Goal: Task Accomplishment & Management: Use online tool/utility

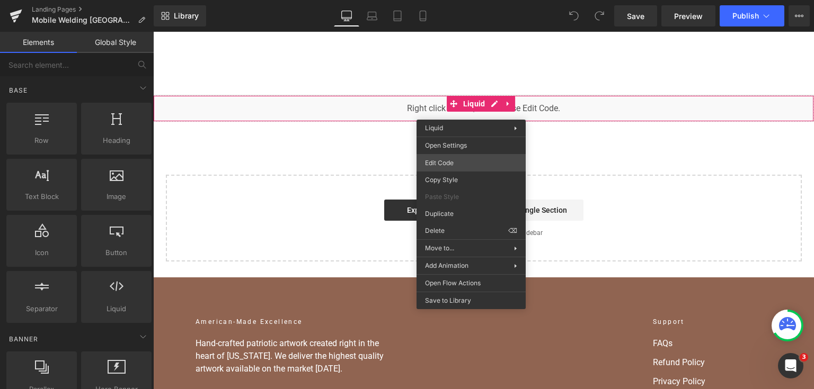
click at [449, 0] on div "You are previewing how the will restyle your page. You can not edit Elements in…" at bounding box center [407, 0] width 814 height 0
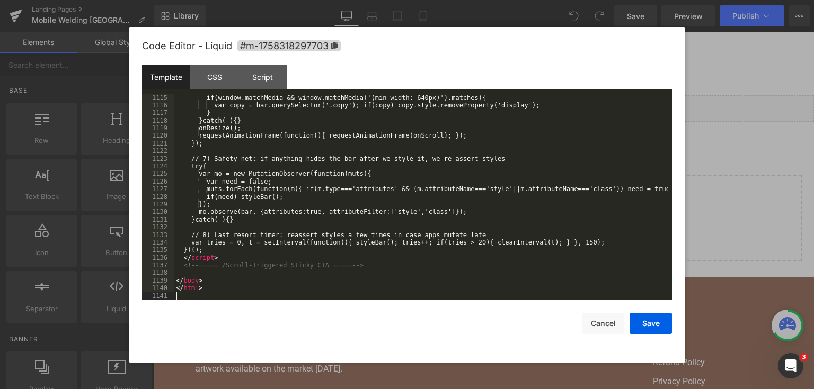
scroll to position [9896, 0]
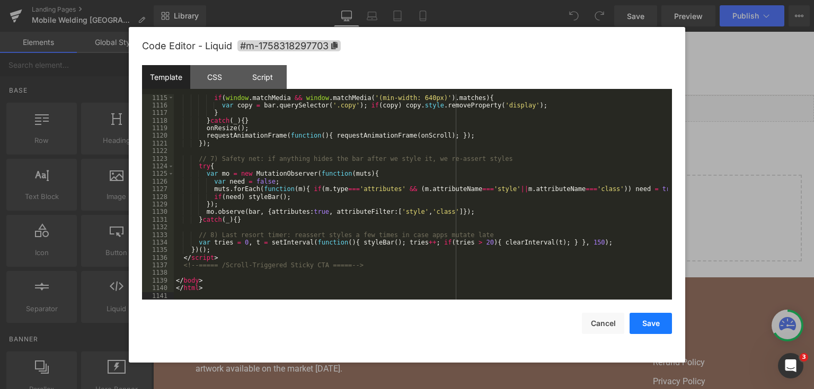
click at [635, 321] on button "Save" at bounding box center [650, 323] width 42 height 21
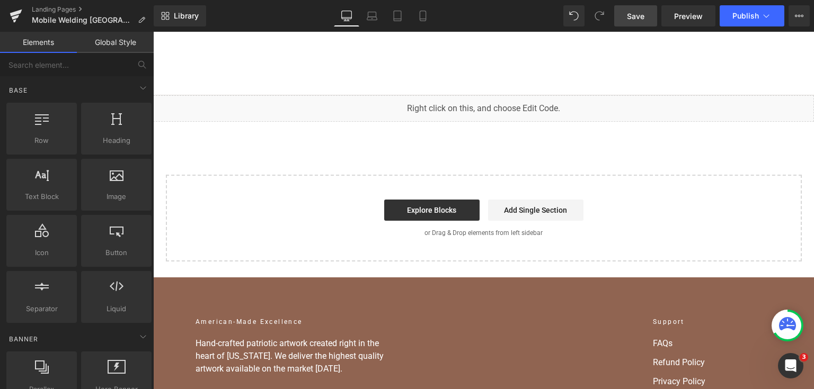
click at [633, 17] on span "Save" at bounding box center [635, 16] width 17 height 11
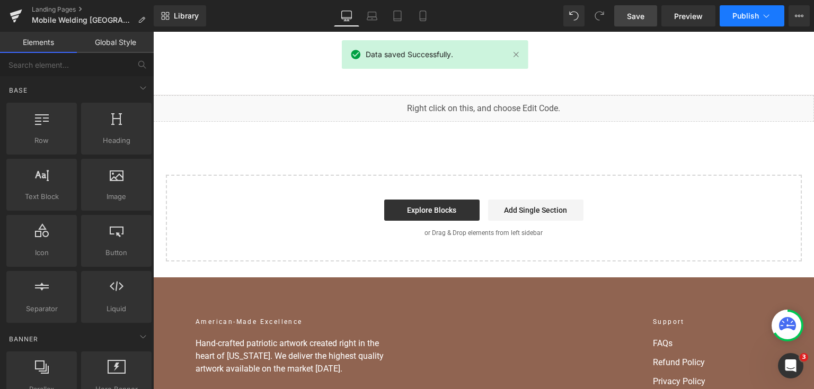
click at [737, 19] on span "Publish" at bounding box center [745, 16] width 26 height 8
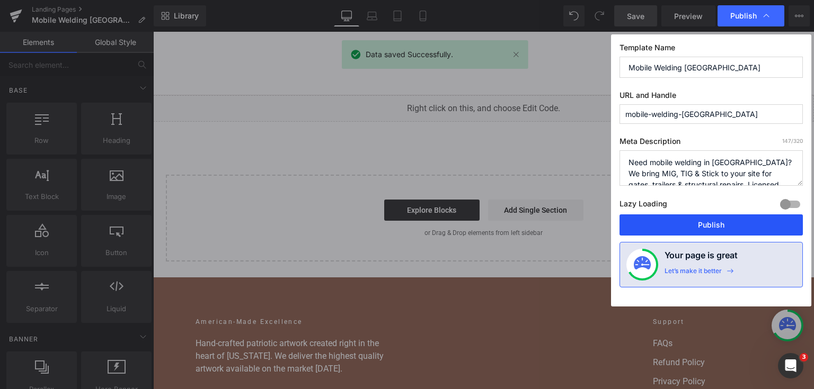
click at [655, 216] on button "Publish" at bounding box center [710, 225] width 183 height 21
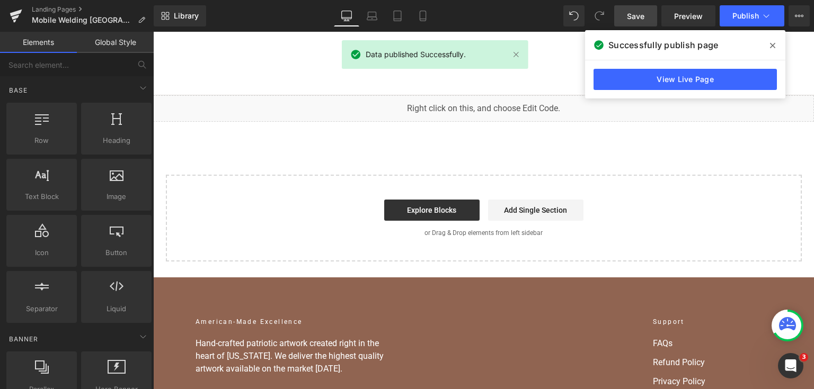
click at [691, 91] on div "View Live Page" at bounding box center [685, 79] width 200 height 38
click at [682, 79] on link "View Live Page" at bounding box center [684, 79] width 183 height 21
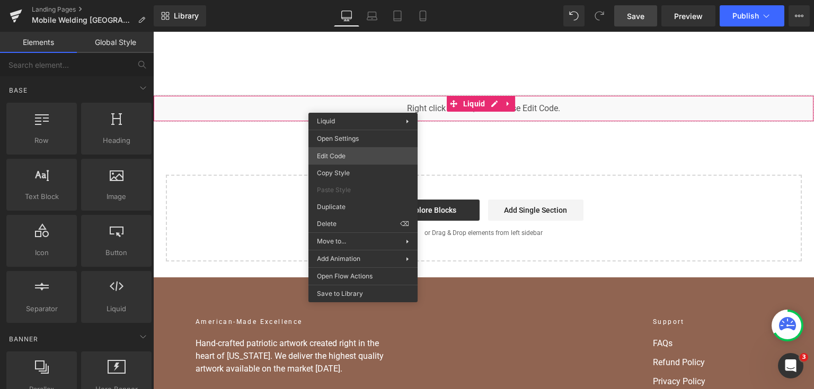
click at [356, 0] on div "You are previewing how the will restyle your page. You can not edit Elements in…" at bounding box center [407, 0] width 814 height 0
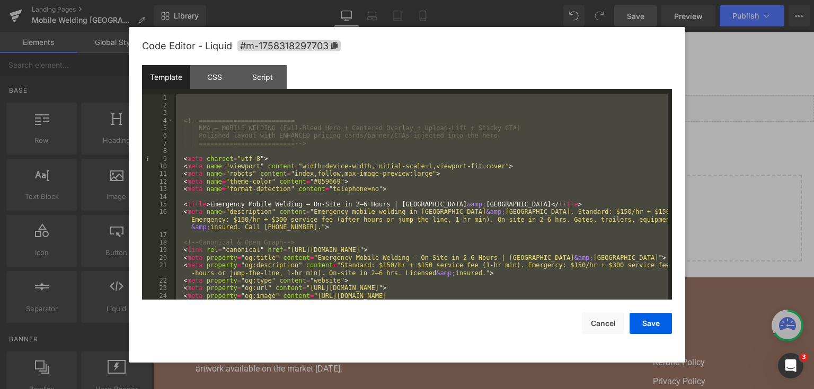
click at [694, 201] on div at bounding box center [407, 194] width 814 height 389
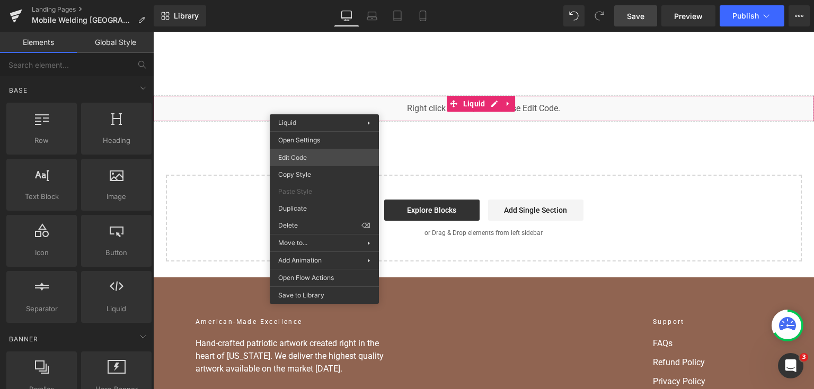
click at [333, 0] on div "You are previewing how the will restyle your page. You can not edit Elements in…" at bounding box center [407, 0] width 814 height 0
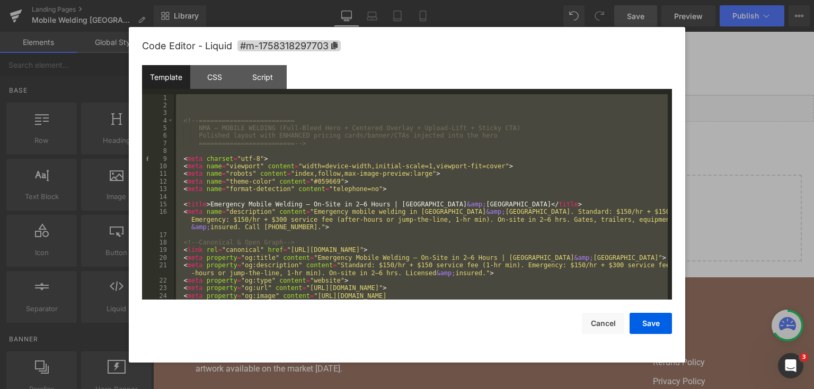
click at [777, 147] on div at bounding box center [407, 194] width 814 height 389
